Goal: Task Accomplishment & Management: Complete application form

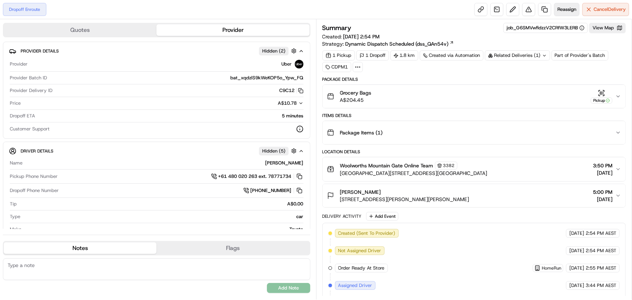
click at [560, 4] on button "Reassign" at bounding box center [566, 9] width 25 height 13
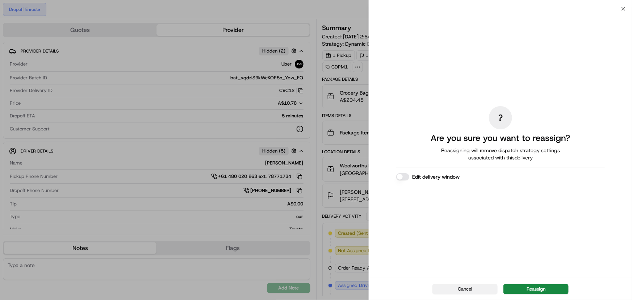
click at [463, 286] on button "Cancel" at bounding box center [464, 289] width 65 height 10
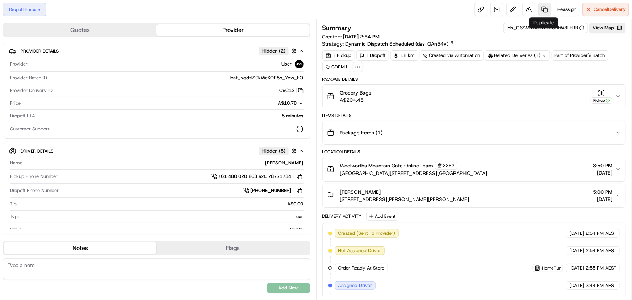
click at [540, 8] on link at bounding box center [544, 9] width 13 height 13
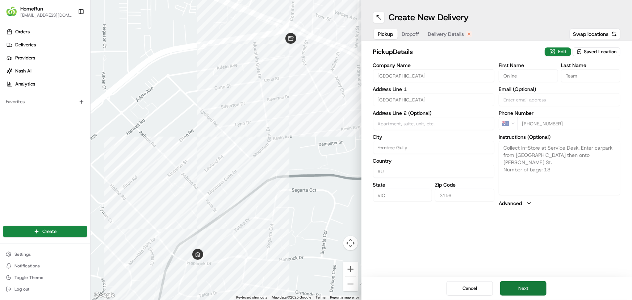
click at [525, 289] on button "Next" at bounding box center [523, 288] width 46 height 14
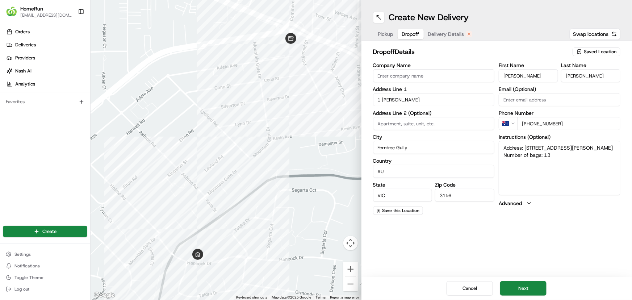
drag, startPoint x: 561, startPoint y: 155, endPoint x: 544, endPoint y: 155, distance: 17.0
click at [544, 155] on textarea "Address: 1 Ryan Ct FERNTREE GULLY VIC Number of bags: 13" at bounding box center [560, 168] width 122 height 54
type textarea "Address: 1 Ryan Ct FERNTREE GULLY VIC Number of bags: 4"
click at [535, 287] on button "Next" at bounding box center [523, 288] width 46 height 14
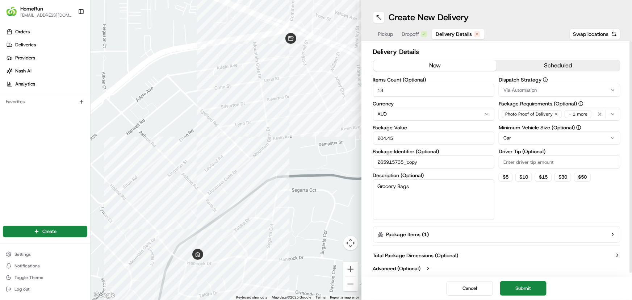
click at [462, 65] on button "now" at bounding box center [434, 65] width 123 height 11
click at [529, 290] on button "Submit" at bounding box center [523, 288] width 46 height 14
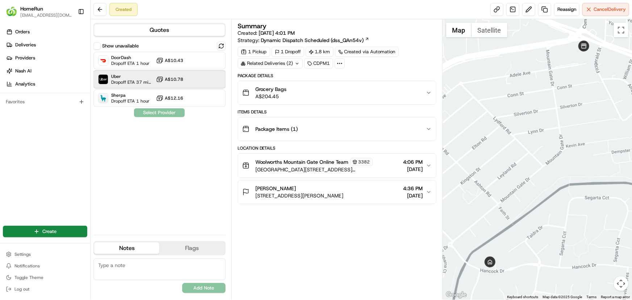
click at [146, 79] on span "Dropoff ETA 37 minutes" at bounding box center [132, 82] width 42 height 6
click at [150, 113] on button "Assign Provider" at bounding box center [159, 112] width 51 height 9
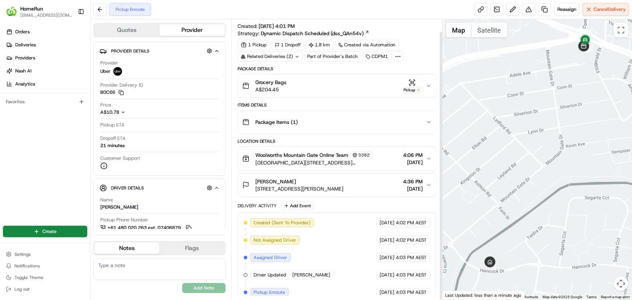
scroll to position [12, 0]
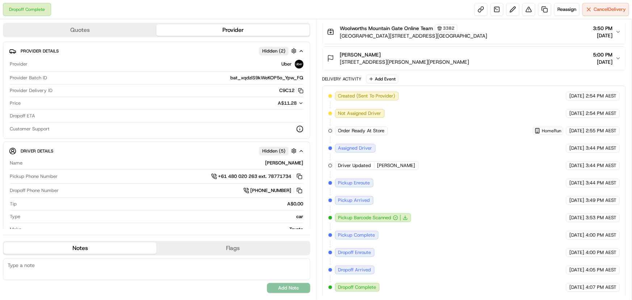
scroll to position [5, 0]
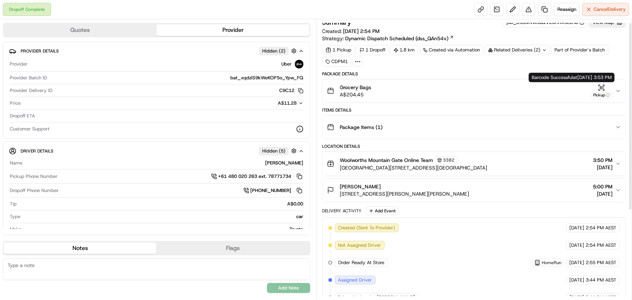
click at [602, 88] on icon "button" at bounding box center [601, 87] width 7 height 7
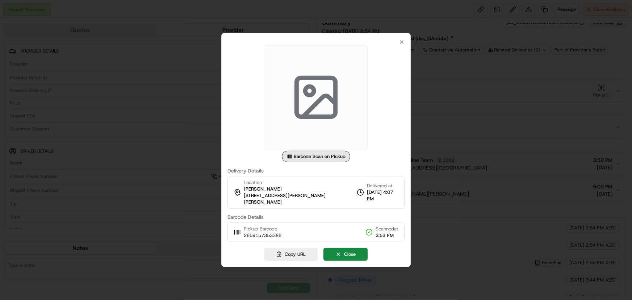
drag, startPoint x: 582, startPoint y: 88, endPoint x: 369, endPoint y: 41, distance: 217.5
click at [580, 88] on div at bounding box center [316, 150] width 632 height 300
